Goal: Task Accomplishment & Management: Use online tool/utility

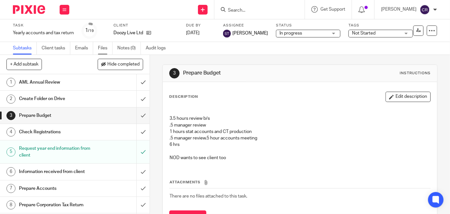
click at [106, 46] on link "Files" at bounding box center [105, 48] width 15 height 13
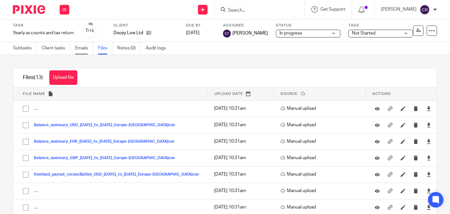
click at [82, 51] on link "Emails" at bounding box center [84, 48] width 18 height 13
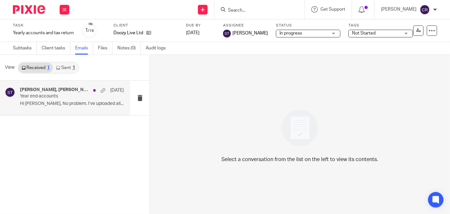
click at [66, 98] on p "Year end accounts" at bounding box center [61, 96] width 83 height 5
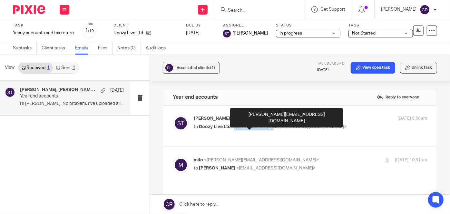
drag, startPoint x: 265, startPoint y: 126, endPoint x: 233, endPoint y: 126, distance: 32.6
click at [233, 126] on span "<milo@doozy.live>" at bounding box center [289, 126] width 115 height 5
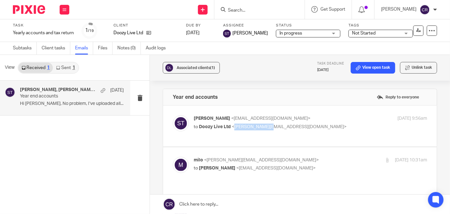
copy span "milo@doozy.live"
